Goal: Transaction & Acquisition: Purchase product/service

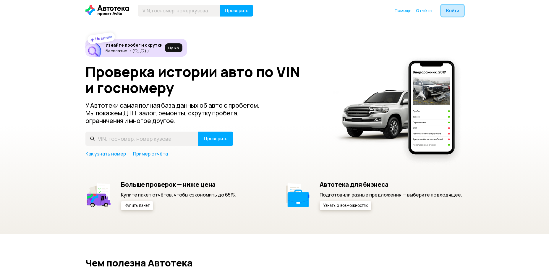
click at [457, 12] on span "Войти" at bounding box center [452, 10] width 13 height 5
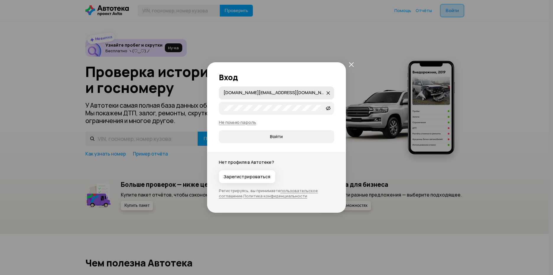
click at [330, 93] on icon "закрыть" at bounding box center [328, 93] width 4 height 4
click at [217, 112] on div "Вход Почта [DOMAIN_NAME]!@_1   Не помню пароль Войти" at bounding box center [276, 102] width 139 height 81
click at [241, 94] on input "Почта" at bounding box center [278, 93] width 108 height 6
click at [268, 93] on input "Почта" at bounding box center [278, 93] width 108 height 6
click at [249, 91] on input "[DOMAIN_NAME][EMAIL_ADDRESS][DOMAIN_NAME]" at bounding box center [275, 93] width 102 height 6
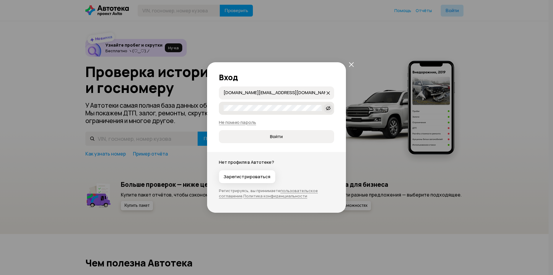
click at [329, 111] on span at bounding box center [328, 108] width 9 height 9
type input "[DOMAIN_NAME][EMAIL_ADDRESS][DOMAIN_NAME]"
click at [261, 141] on button "Войти" at bounding box center [276, 136] width 115 height 13
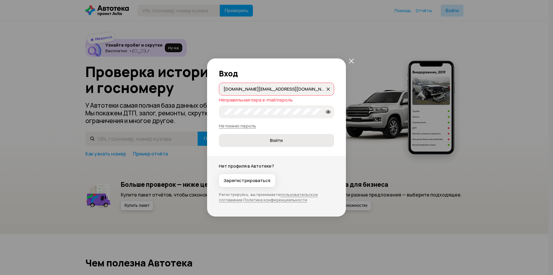
click at [262, 140] on span "Войти" at bounding box center [276, 141] width 105 height 6
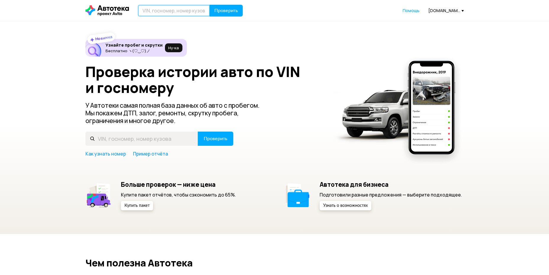
click at [192, 14] on input "text" at bounding box center [174, 11] width 72 height 12
paste input "[US_VEHICLE_IDENTIFICATION_NUMBER]"
type input "[US_VEHICLE_IDENTIFICATION_NUMBER]"
click at [229, 11] on span "Проверить" at bounding box center [226, 10] width 24 height 5
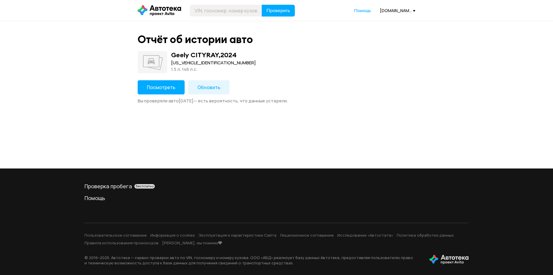
click at [206, 88] on span "Обновить" at bounding box center [208, 87] width 23 height 7
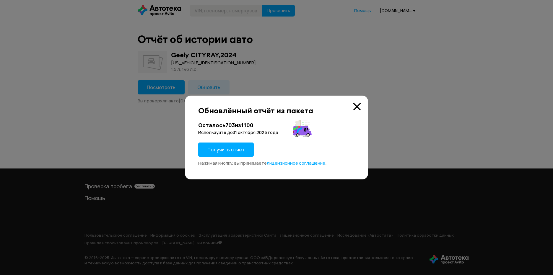
click at [234, 146] on button "Получить отчёт" at bounding box center [226, 150] width 56 height 14
